Goal: Task Accomplishment & Management: Use online tool/utility

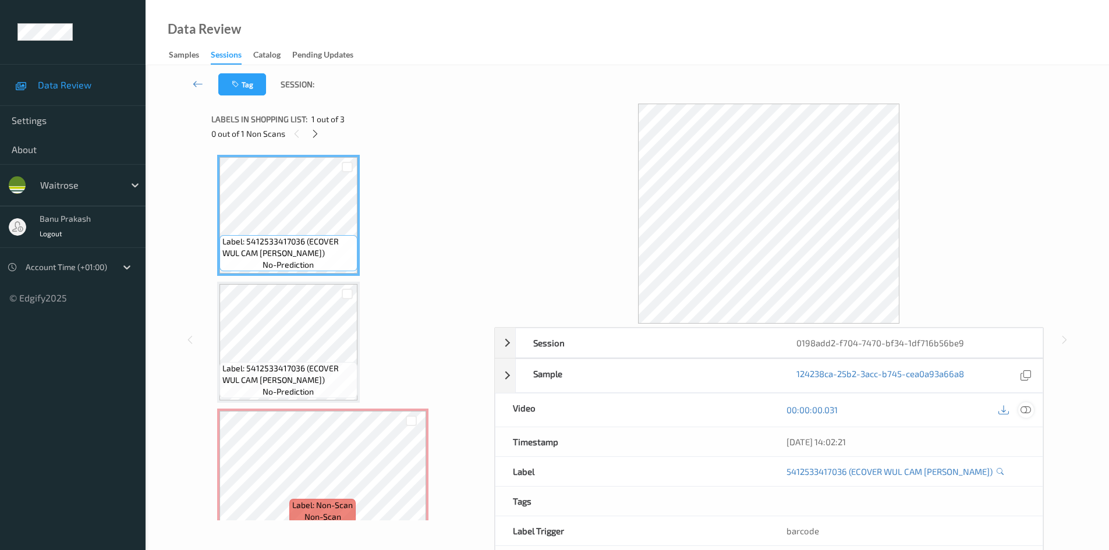
click at [1029, 408] on icon at bounding box center [1025, 410] width 10 height 10
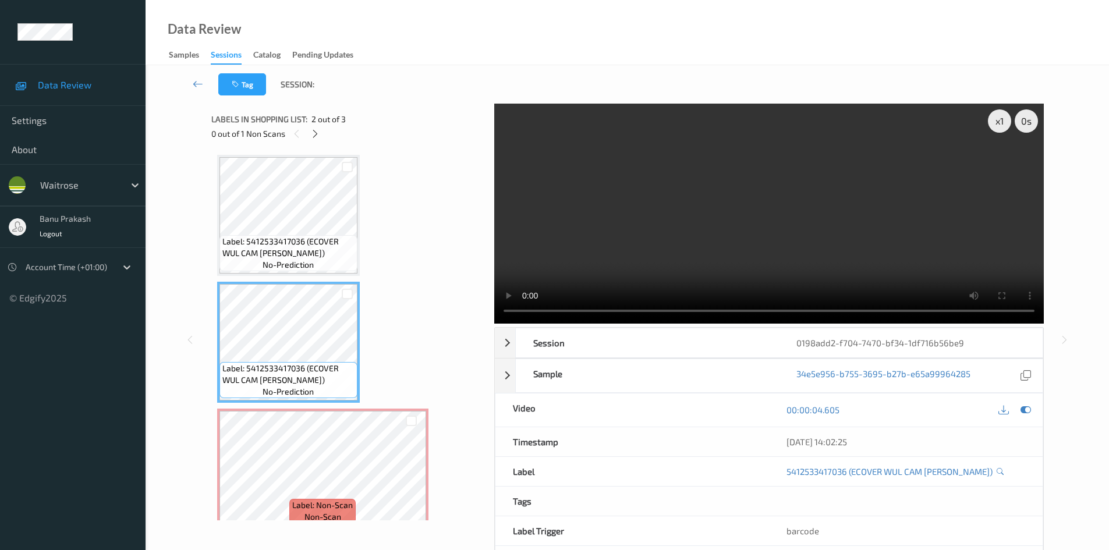
click at [629, 232] on video at bounding box center [768, 214] width 549 height 220
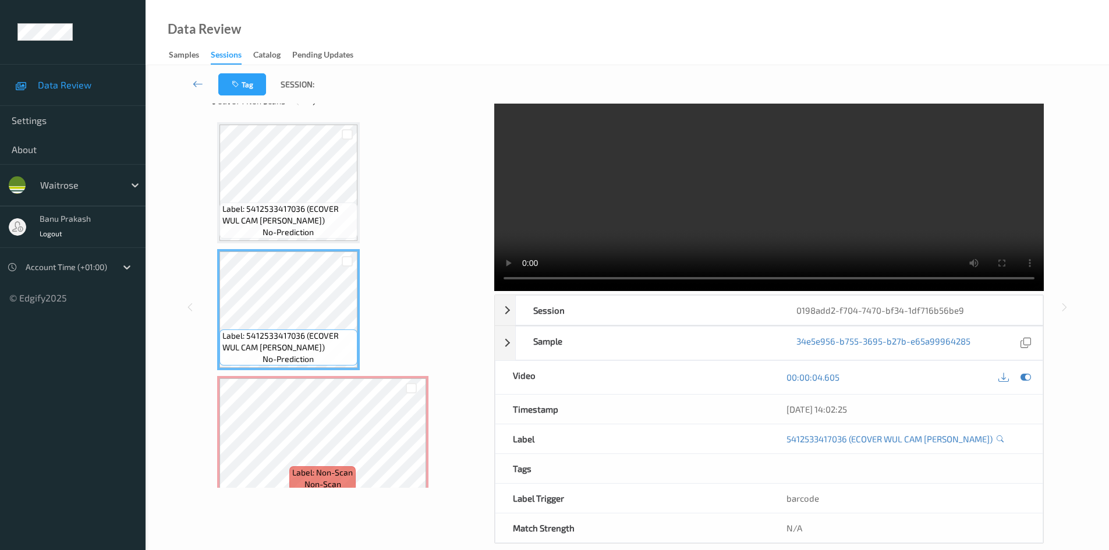
scroll to position [50, 0]
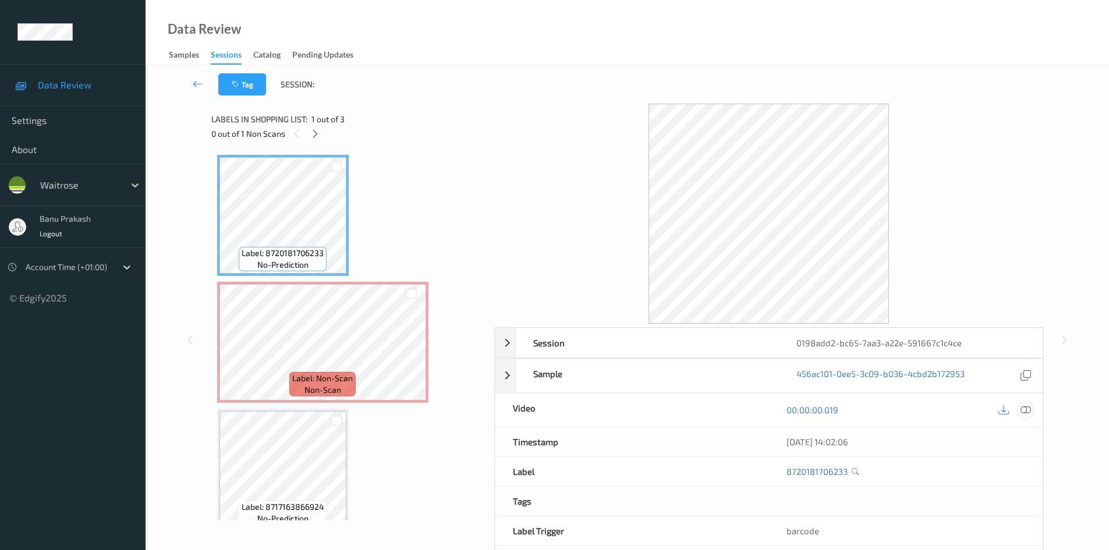
click at [1023, 412] on icon at bounding box center [1025, 410] width 10 height 10
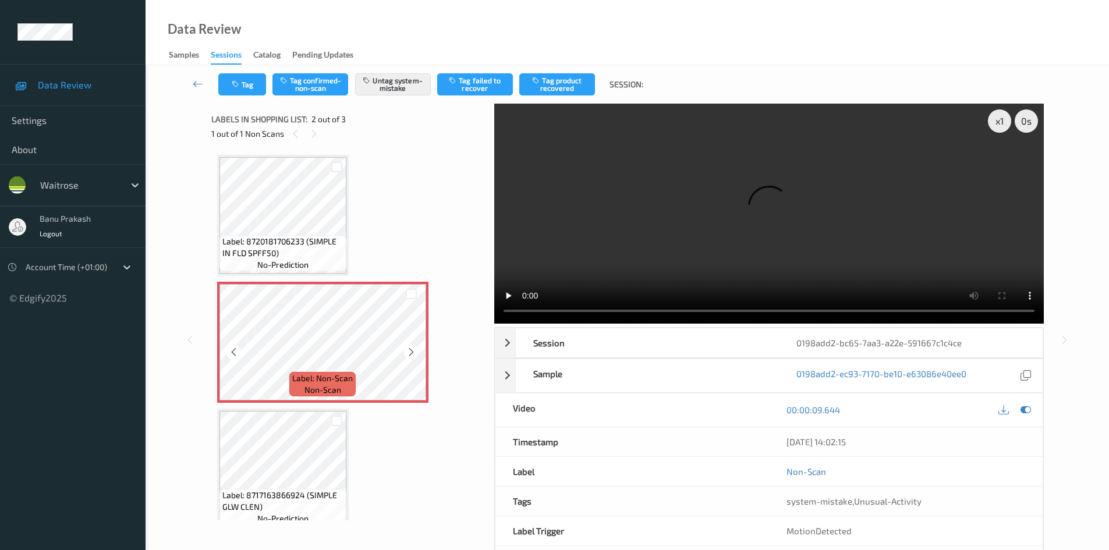
click at [287, 254] on span "Label: 8720181706233 (SIMPLE IN FLD SPFF50)" at bounding box center [282, 247] width 121 height 23
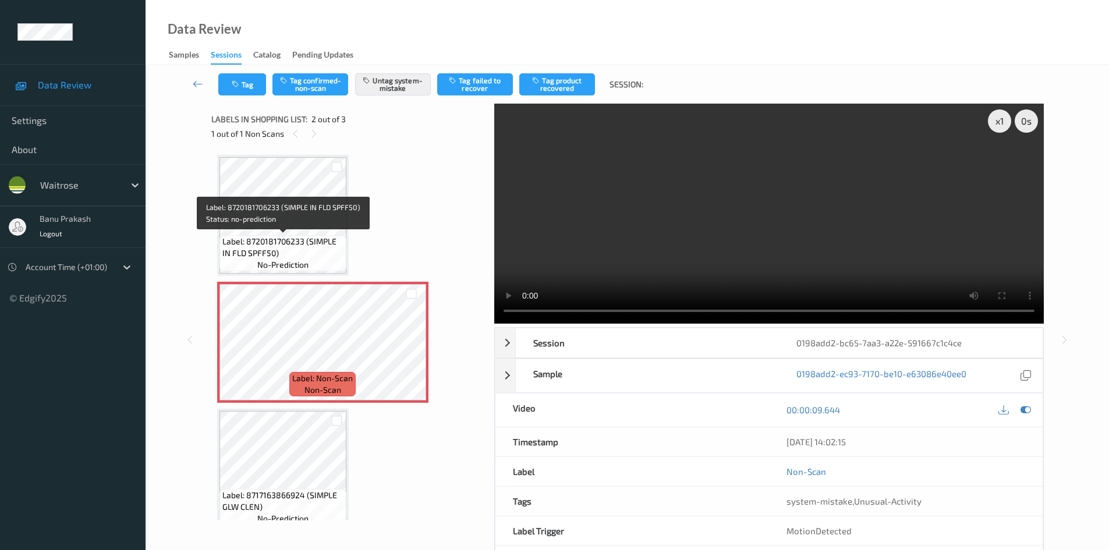
click at [297, 249] on span "Label: 8720181706233 (SIMPLE IN FLD SPFF50)" at bounding box center [282, 247] width 121 height 23
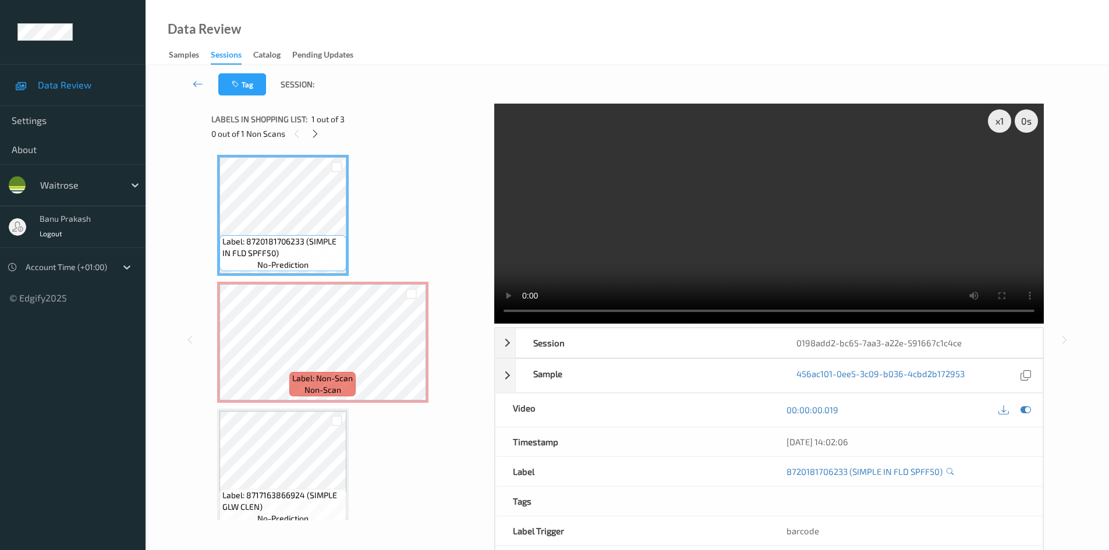
click at [690, 250] on video at bounding box center [768, 214] width 549 height 220
click at [566, 204] on video at bounding box center [768, 214] width 549 height 220
click at [619, 240] on video at bounding box center [768, 214] width 549 height 220
click at [609, 260] on video at bounding box center [768, 214] width 549 height 220
click at [239, 353] on icon at bounding box center [234, 352] width 10 height 10
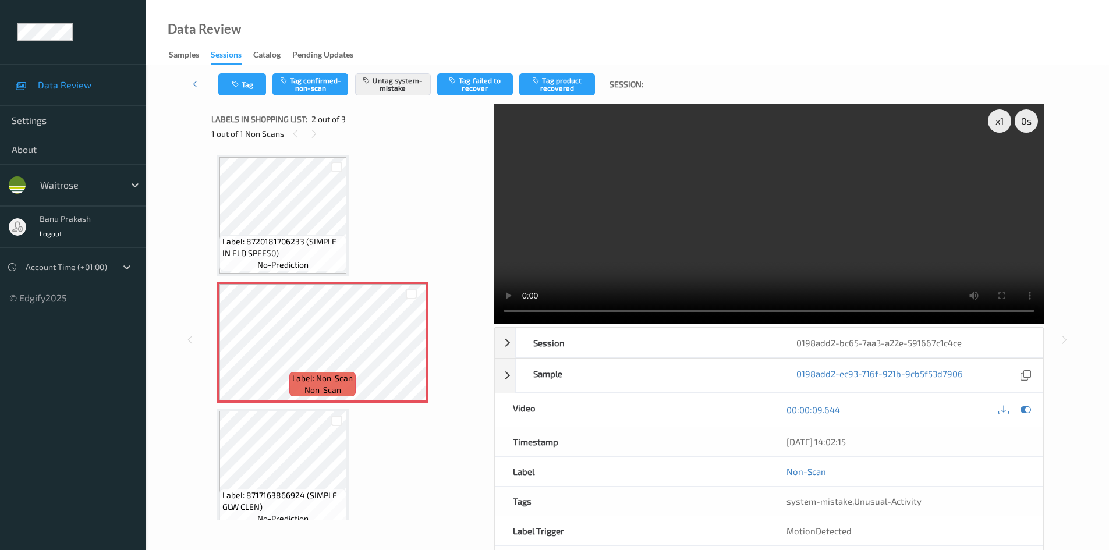
scroll to position [15, 0]
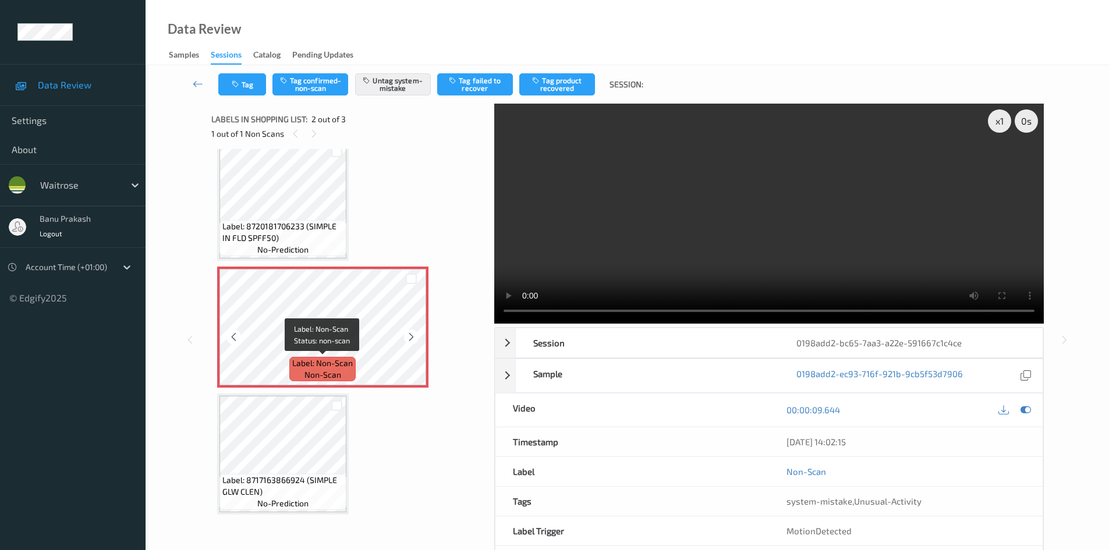
click at [307, 359] on span "Label: Non-Scan" at bounding box center [322, 363] width 61 height 12
click at [804, 176] on video at bounding box center [768, 214] width 549 height 220
click at [737, 203] on video at bounding box center [768, 214] width 549 height 220
click at [693, 251] on video at bounding box center [768, 214] width 549 height 220
click at [668, 269] on video at bounding box center [768, 214] width 549 height 220
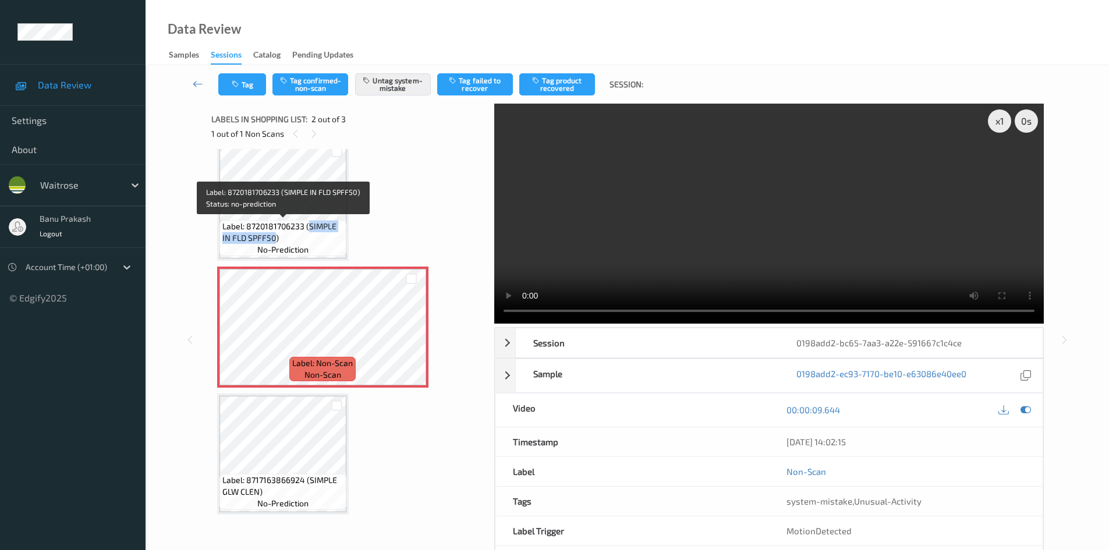
drag, startPoint x: 308, startPoint y: 229, endPoint x: 275, endPoint y: 237, distance: 34.2
click at [275, 237] on span "Label: 8720181706233 (SIMPLE IN FLD SPFF50)" at bounding box center [282, 232] width 121 height 23
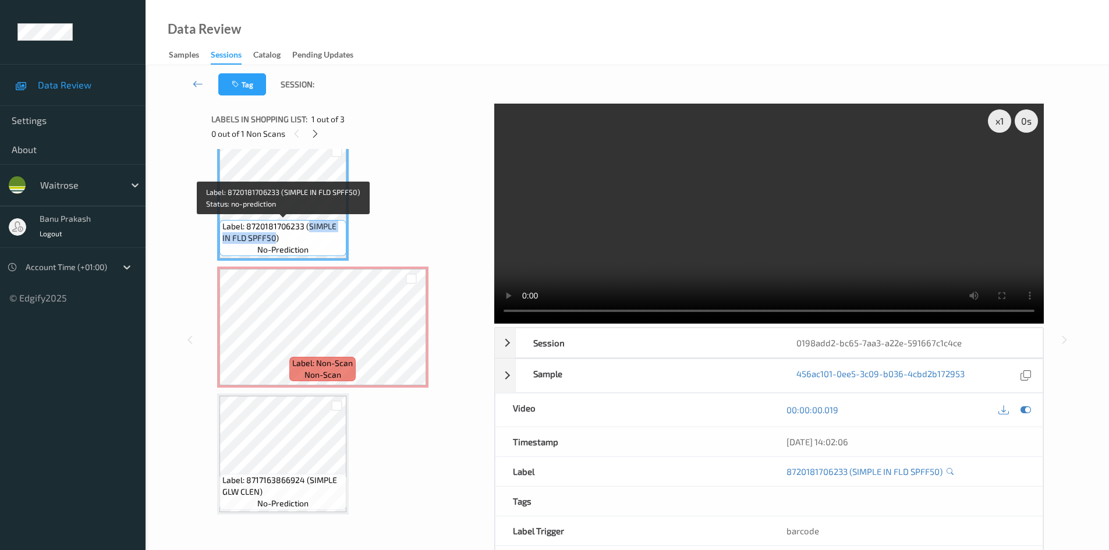
copy span "SIMPLE IN FLD SPFF50"
click at [665, 235] on video at bounding box center [768, 214] width 549 height 220
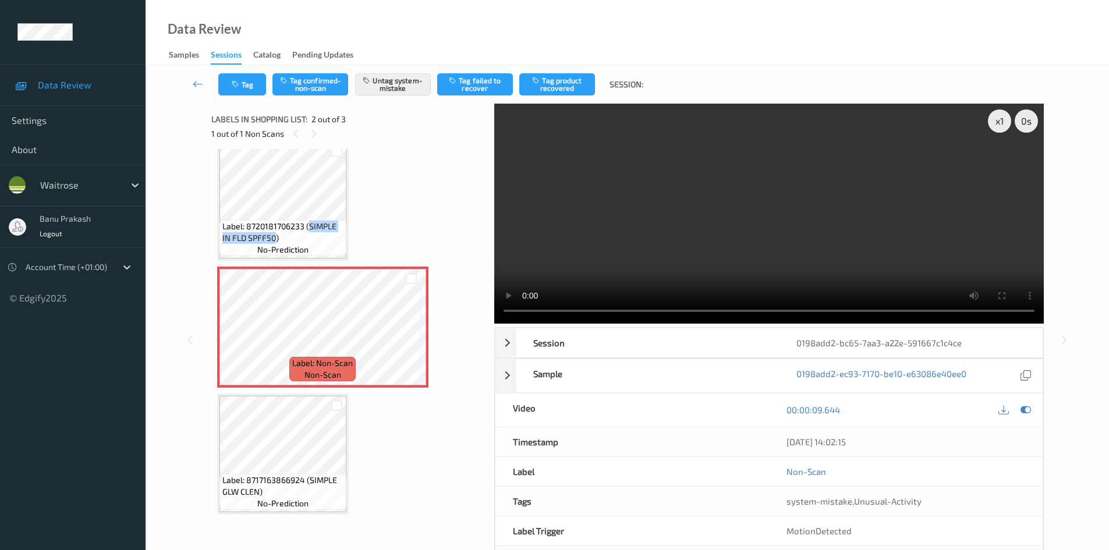
click at [686, 227] on video at bounding box center [768, 214] width 549 height 220
